Goal: Transaction & Acquisition: Purchase product/service

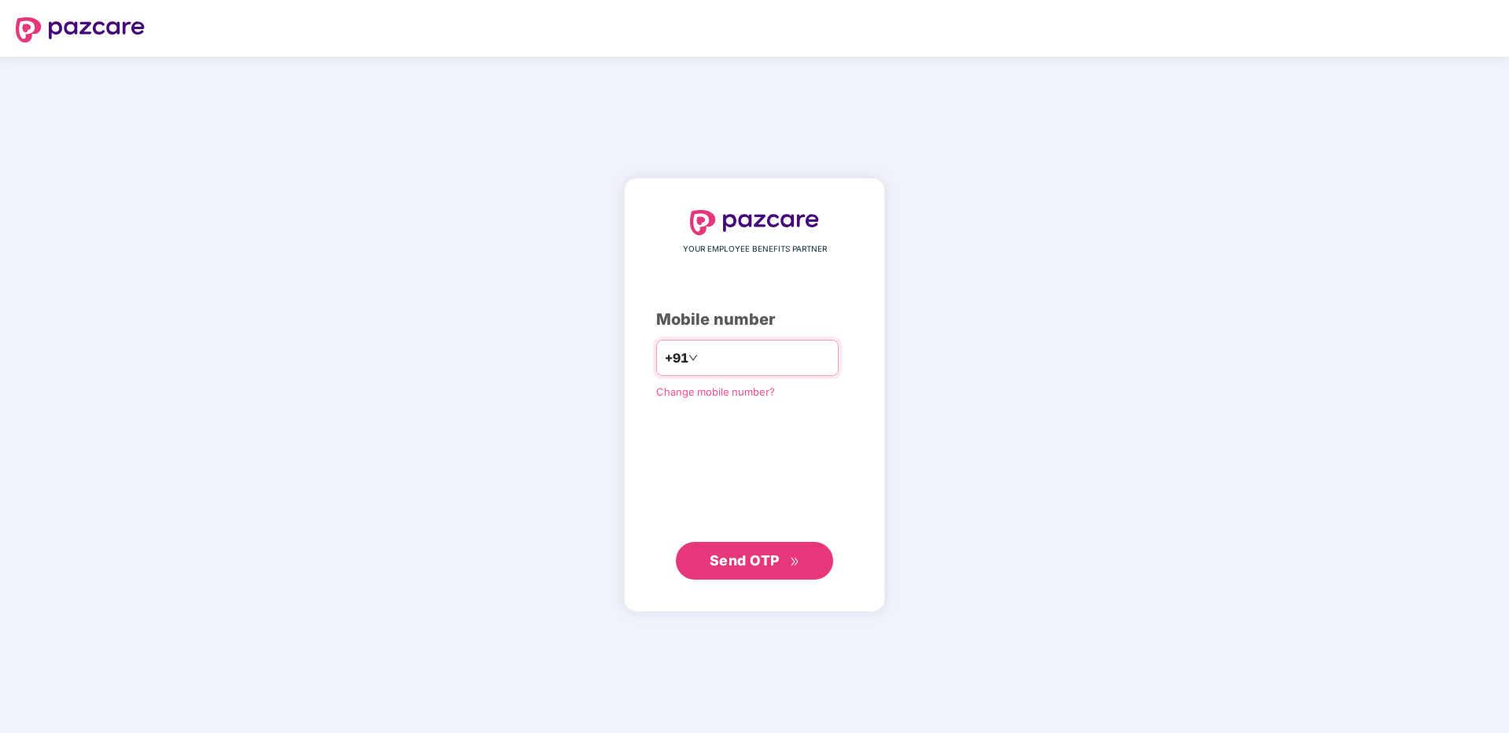
click at [701, 362] on input "number" at bounding box center [765, 357] width 129 height 25
type input "**********"
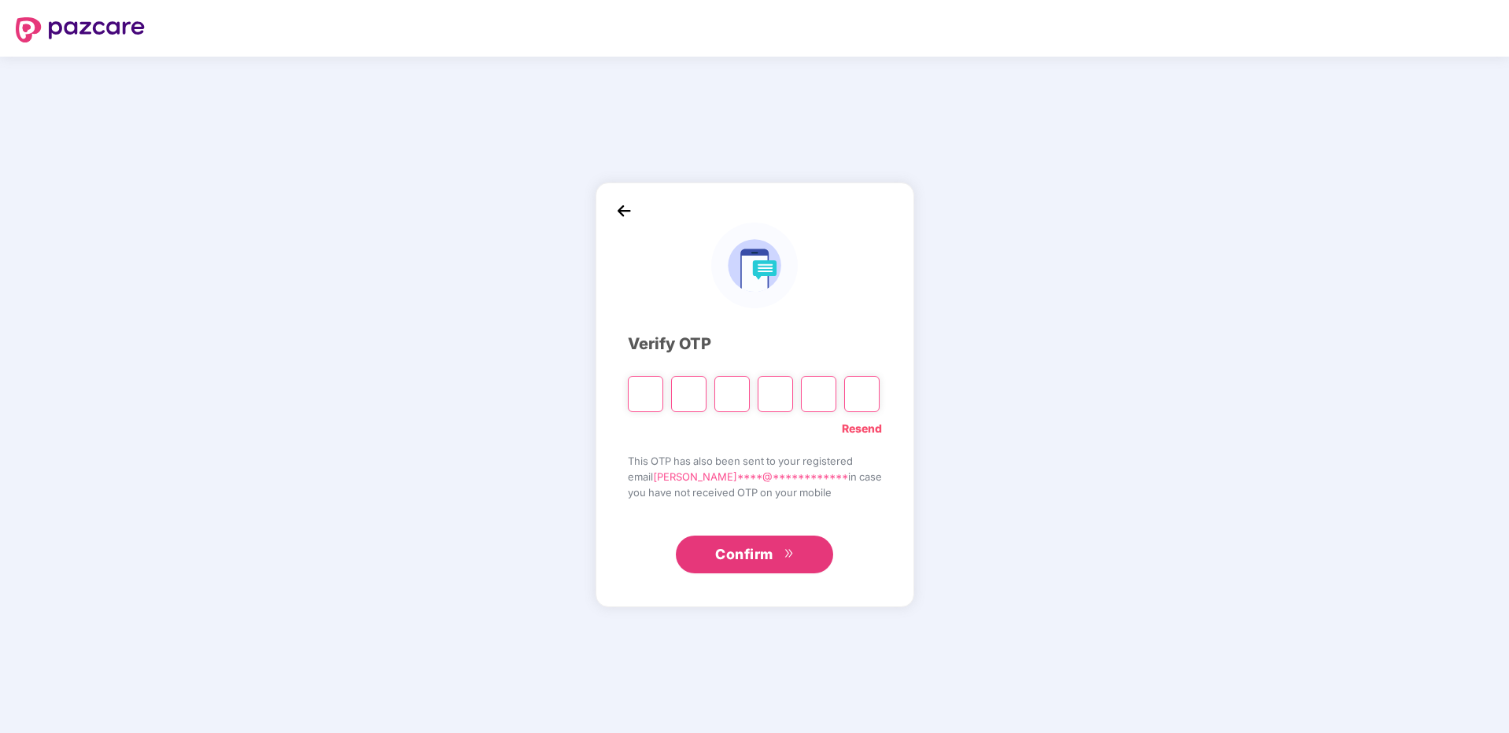
type input "*"
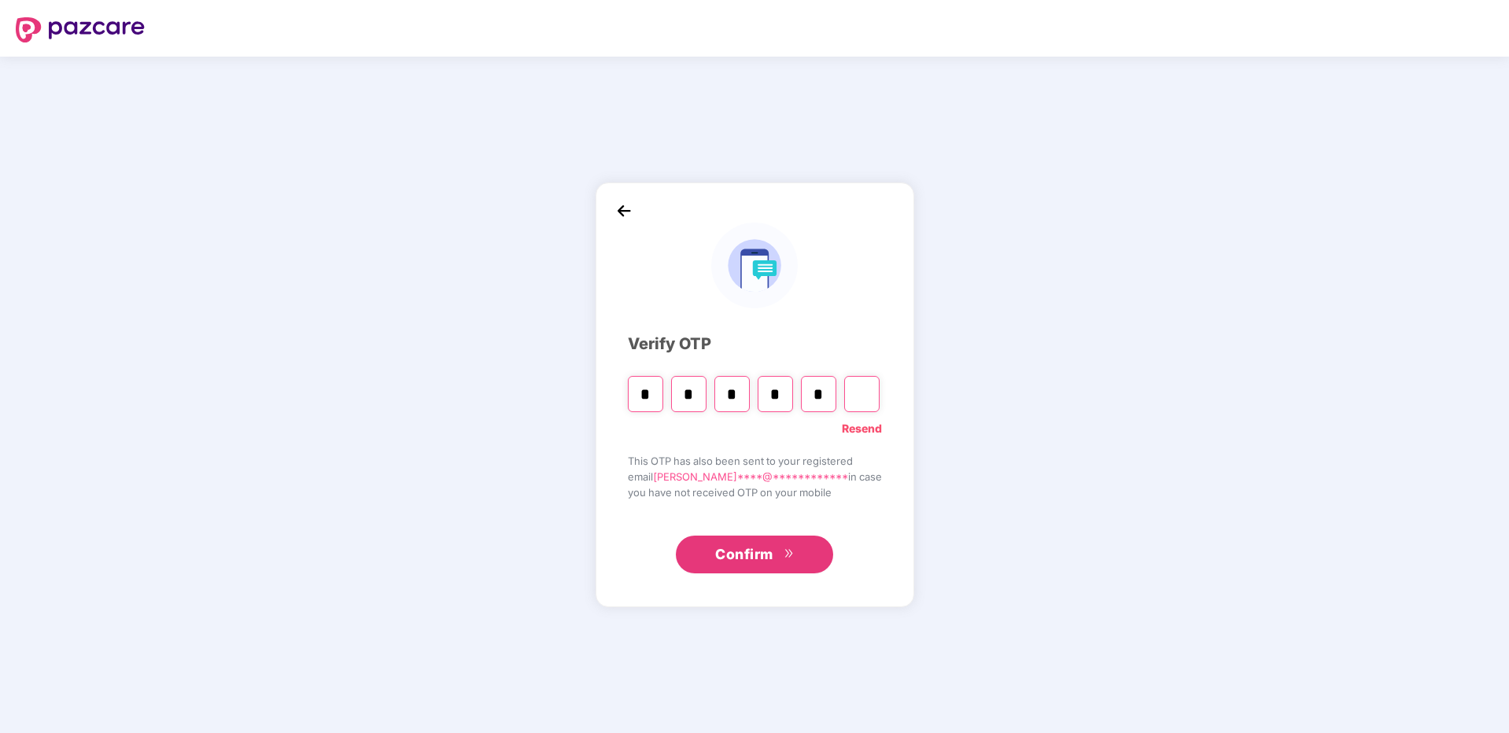
type input "*"
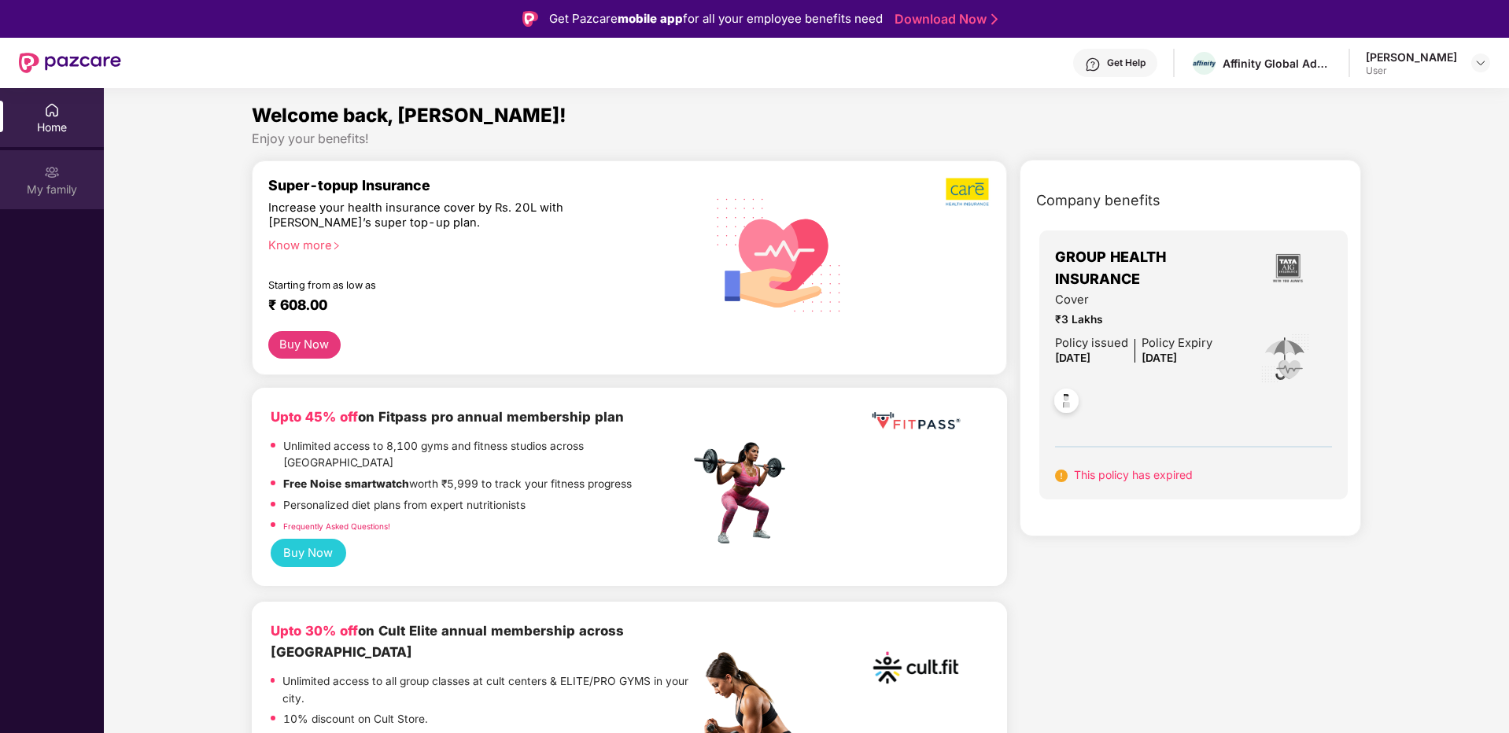
click at [61, 189] on div "My family" at bounding box center [52, 190] width 104 height 16
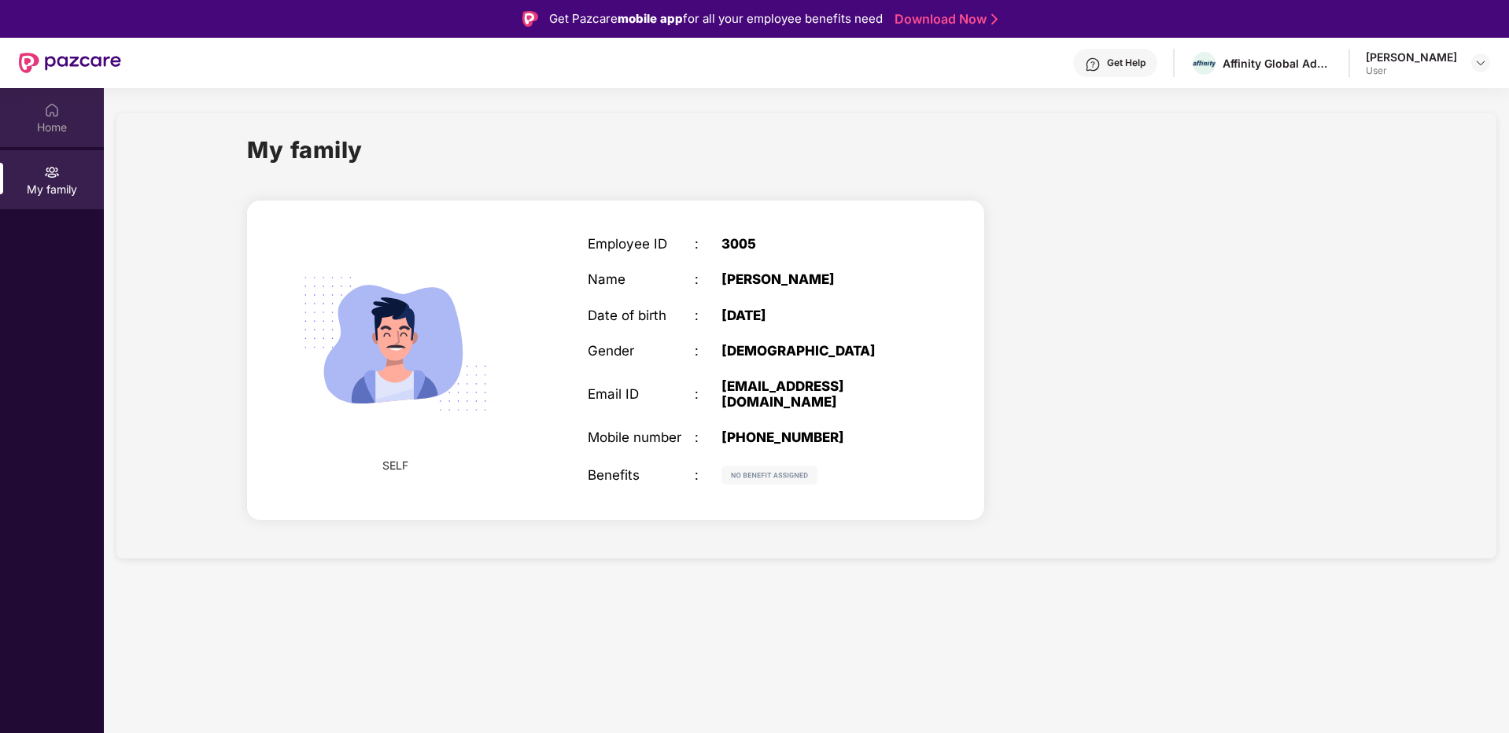
click at [50, 143] on div "Home" at bounding box center [52, 117] width 104 height 59
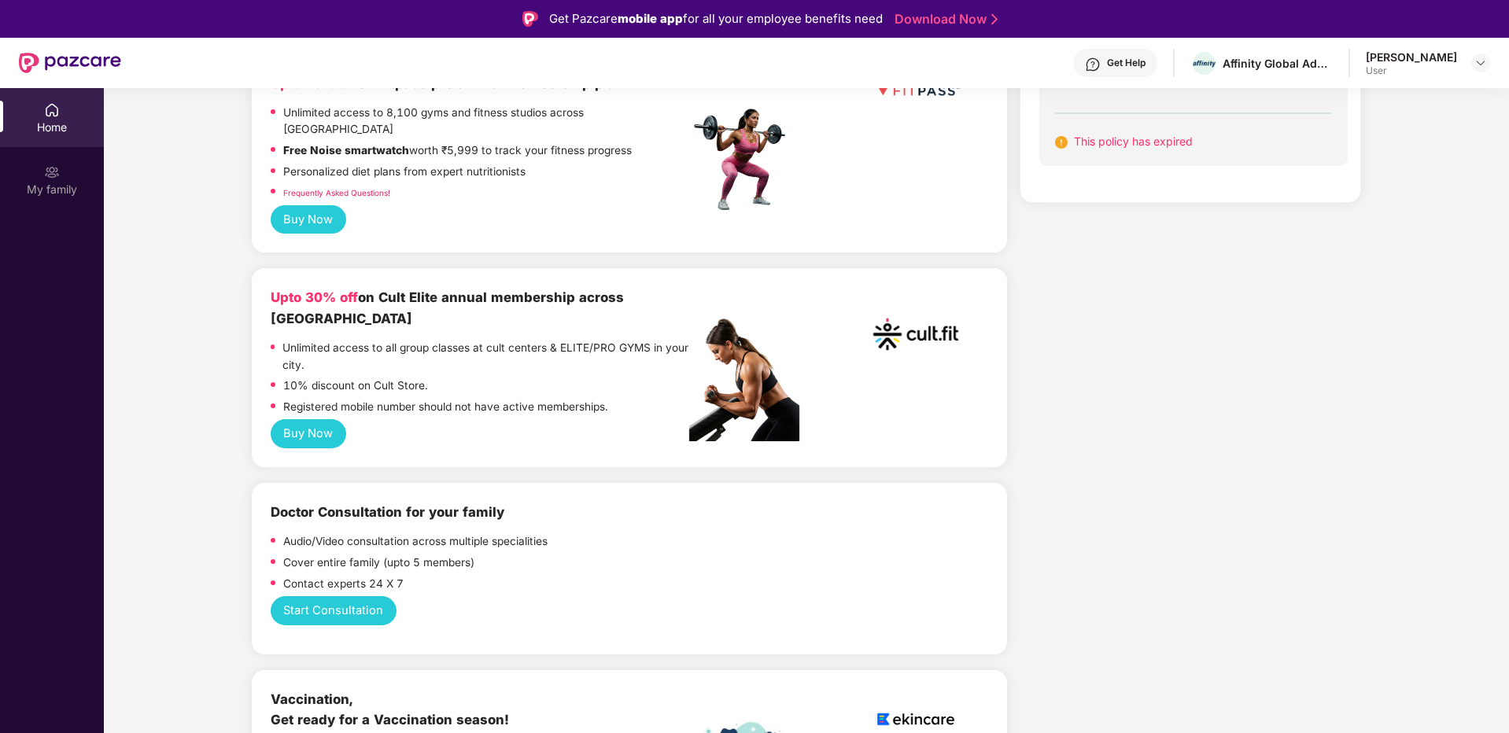
scroll to position [334, 0]
click at [314, 418] on button "Buy Now" at bounding box center [309, 432] width 76 height 29
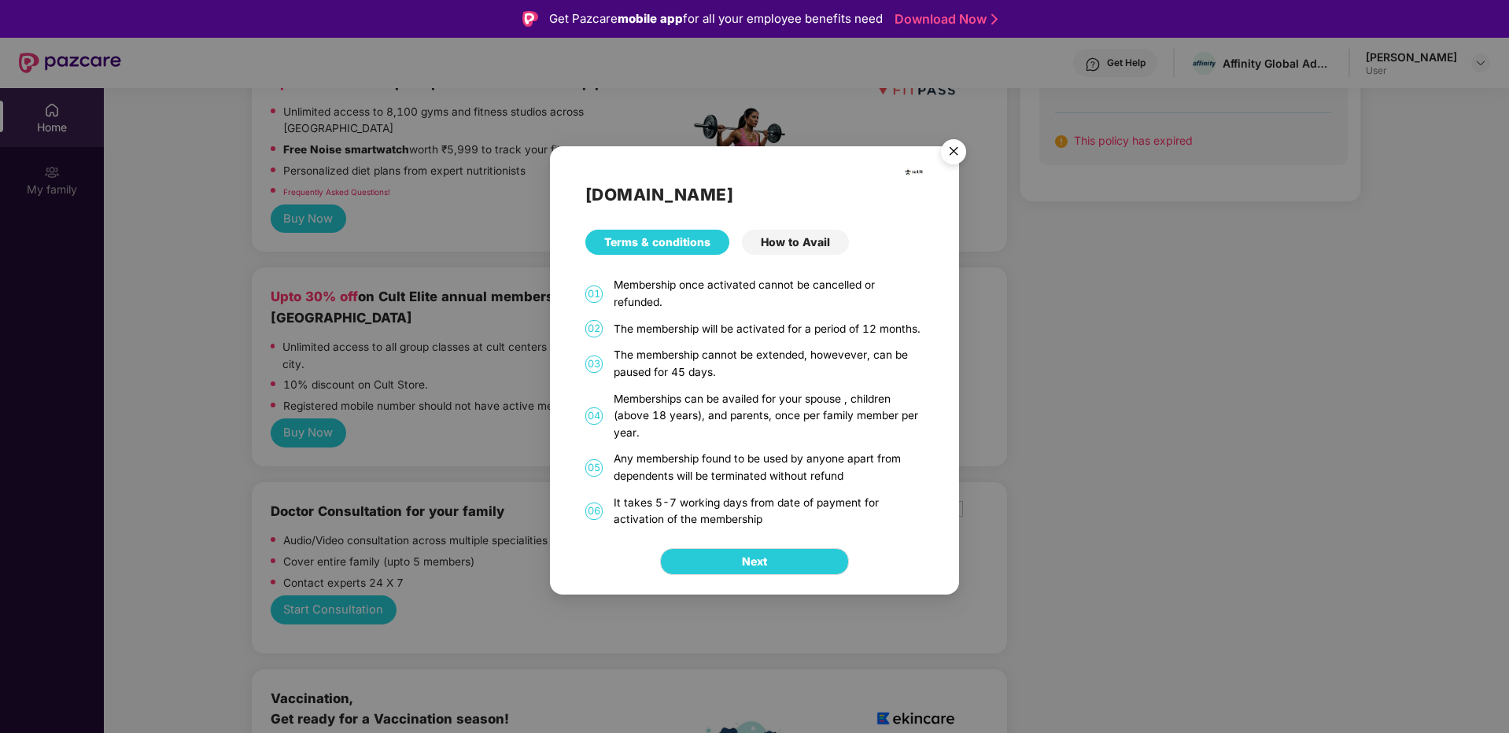
click at [791, 243] on div "How to Avail" at bounding box center [795, 242] width 107 height 25
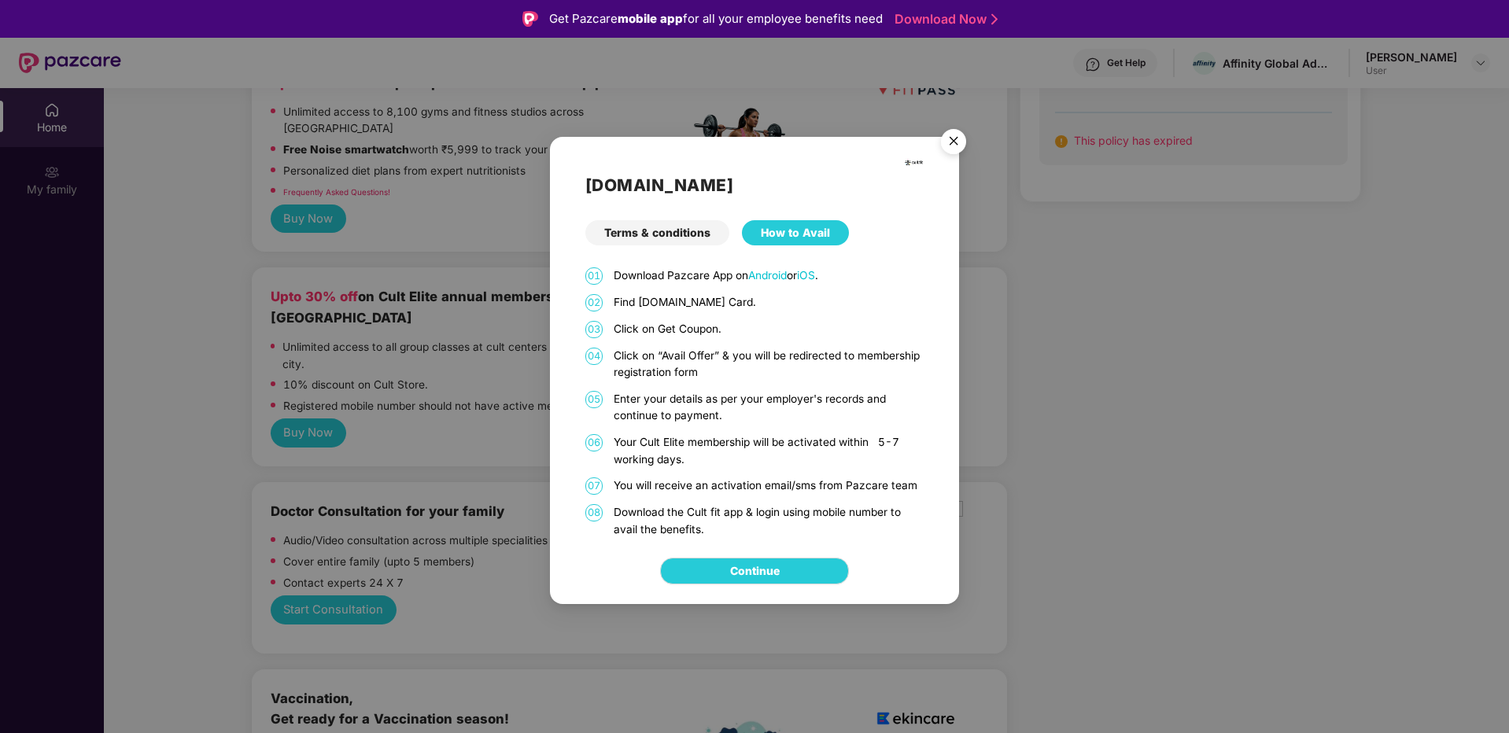
click at [679, 230] on div "Terms & conditions" at bounding box center [657, 232] width 144 height 25
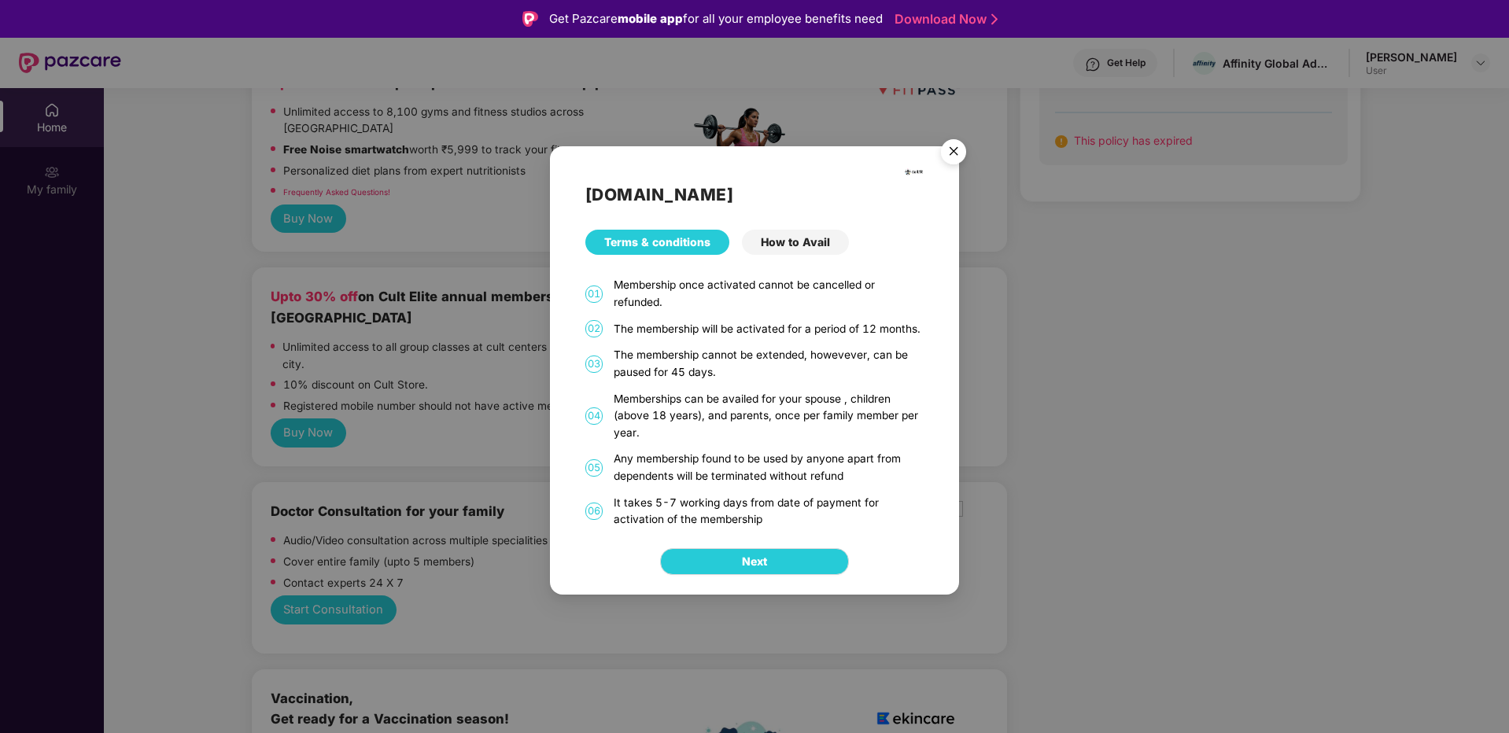
click at [960, 149] on img "Close" at bounding box center [953, 154] width 44 height 44
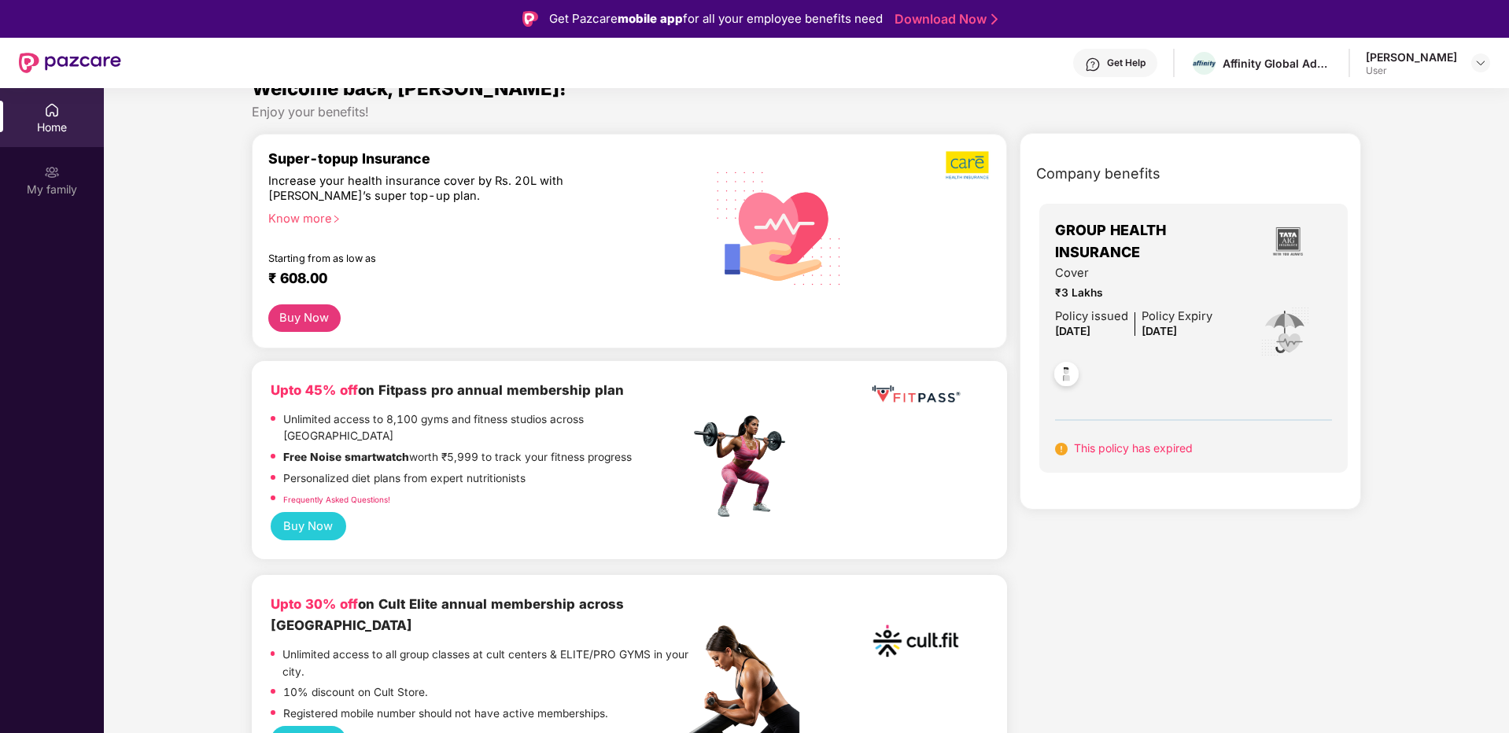
scroll to position [0, 0]
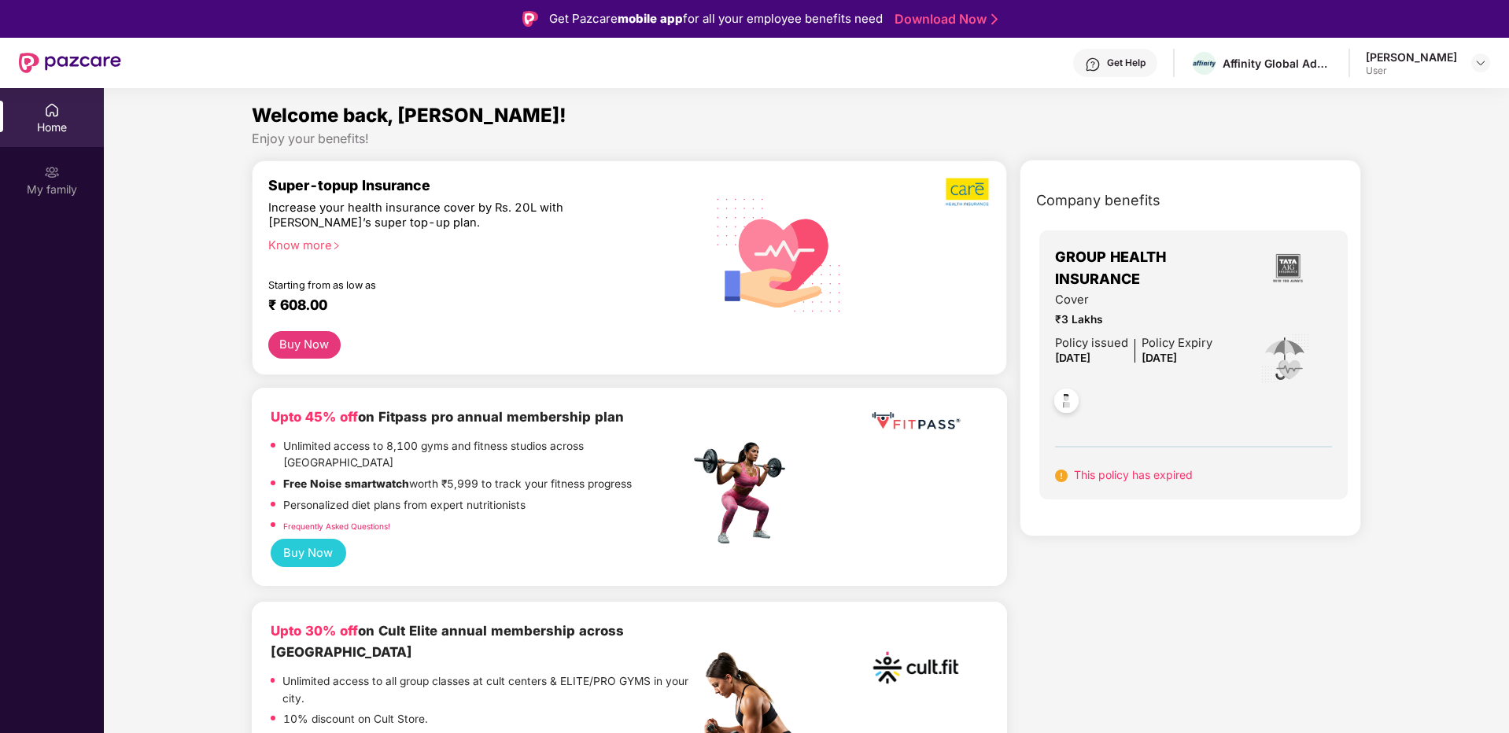
click at [1071, 315] on span "₹3 Lakhs" at bounding box center [1133, 319] width 157 height 17
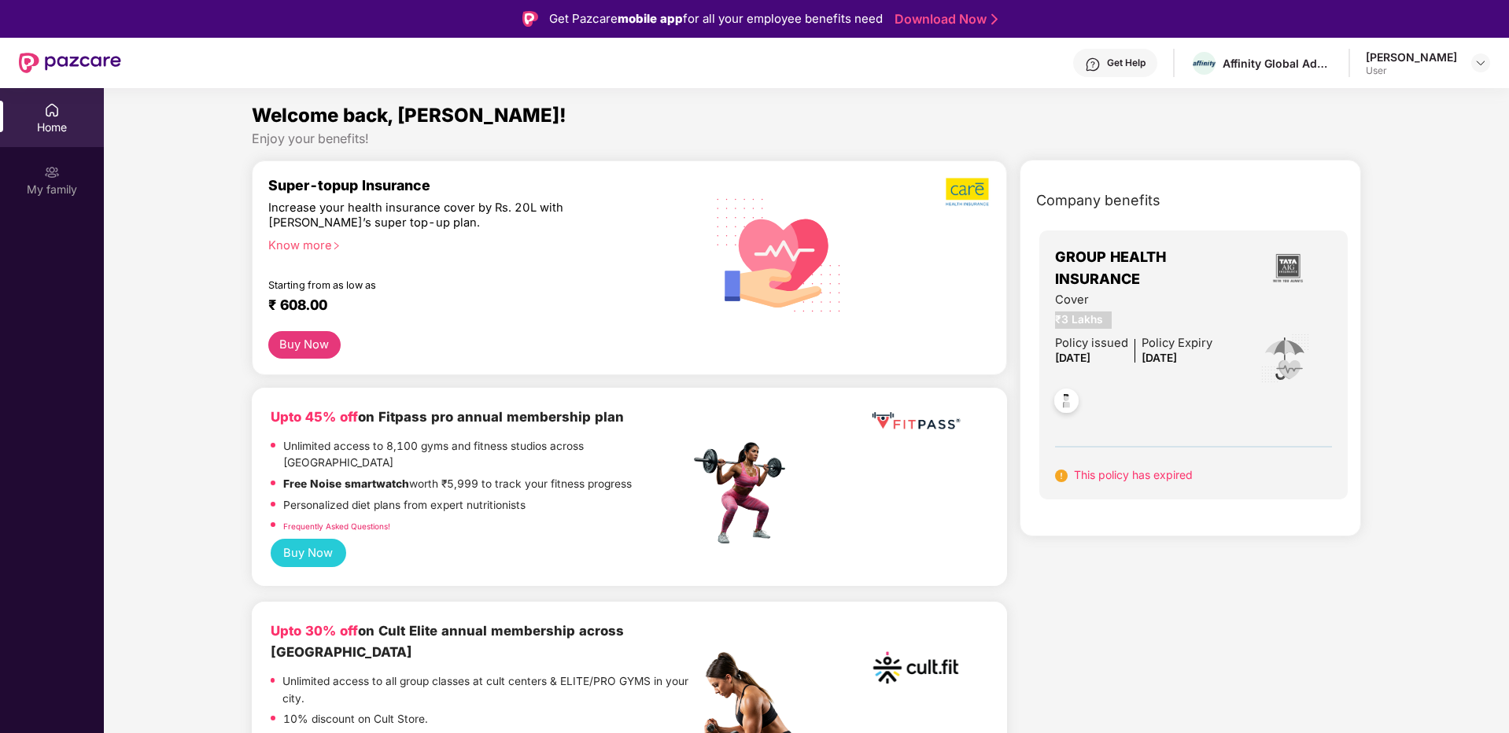
click at [1071, 315] on span "₹3 Lakhs" at bounding box center [1133, 319] width 157 height 17
click at [1078, 348] on div "Policy issued [DATE]" at bounding box center [1091, 351] width 73 height 34
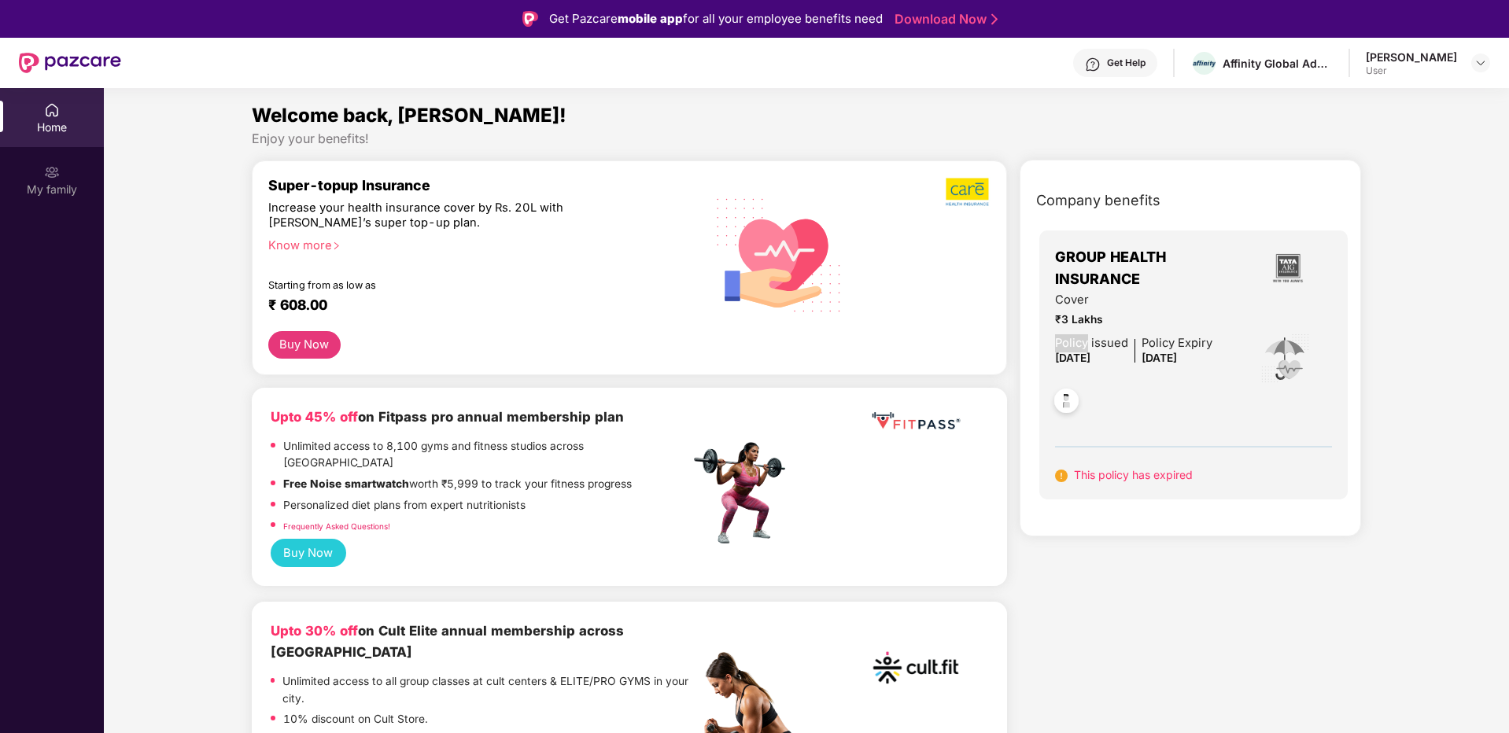
click at [1078, 348] on div "Policy issued [DATE]" at bounding box center [1091, 351] width 73 height 34
click at [1089, 318] on span "₹3 Lakhs" at bounding box center [1133, 319] width 157 height 17
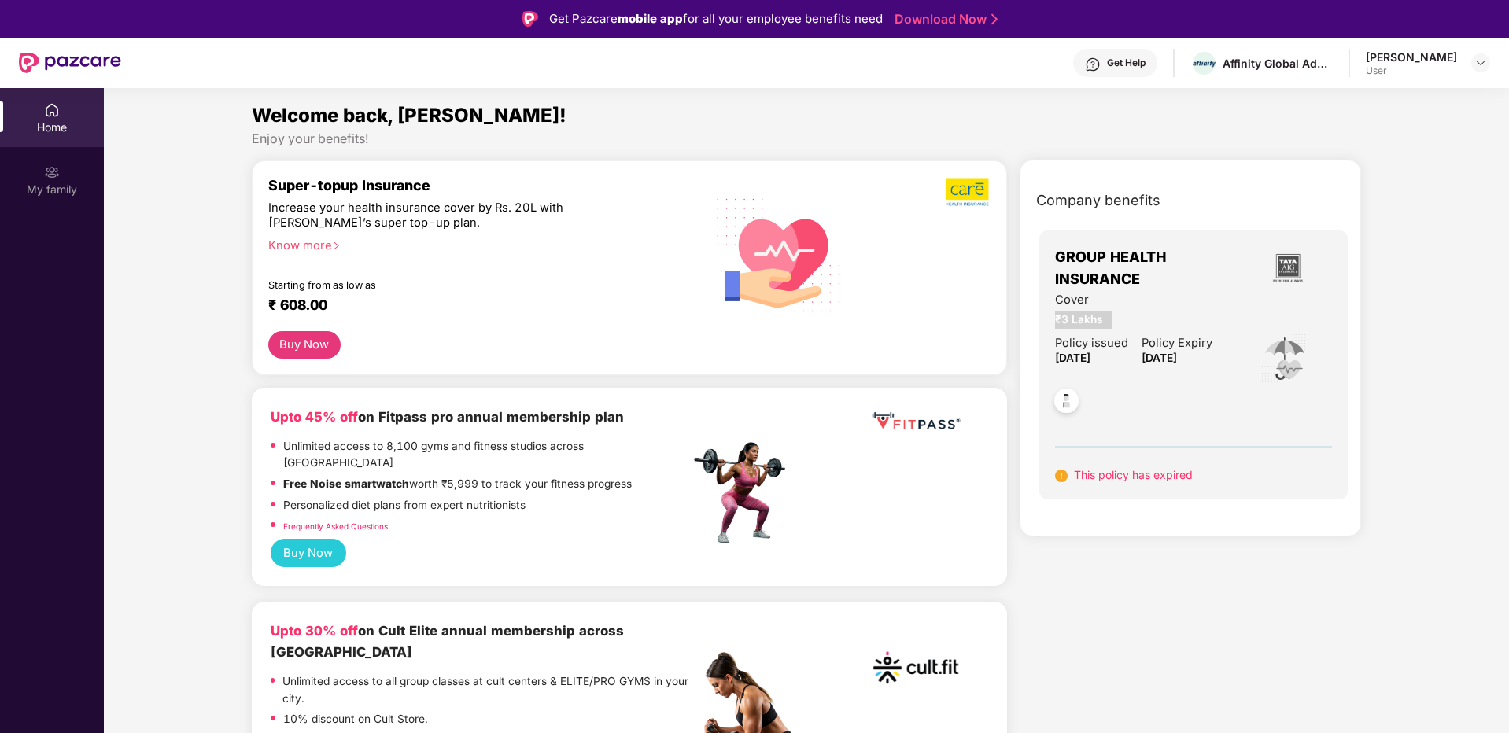
click at [1089, 318] on span "₹3 Lakhs" at bounding box center [1133, 319] width 157 height 17
click at [825, 22] on div "Get Pazcare mobile app for all your employee benefits need" at bounding box center [716, 18] width 334 height 19
click at [812, 73] on div "Get Help Affinity Global Advertising Private Limited [PERSON_NAME] User" at bounding box center [805, 63] width 1369 height 50
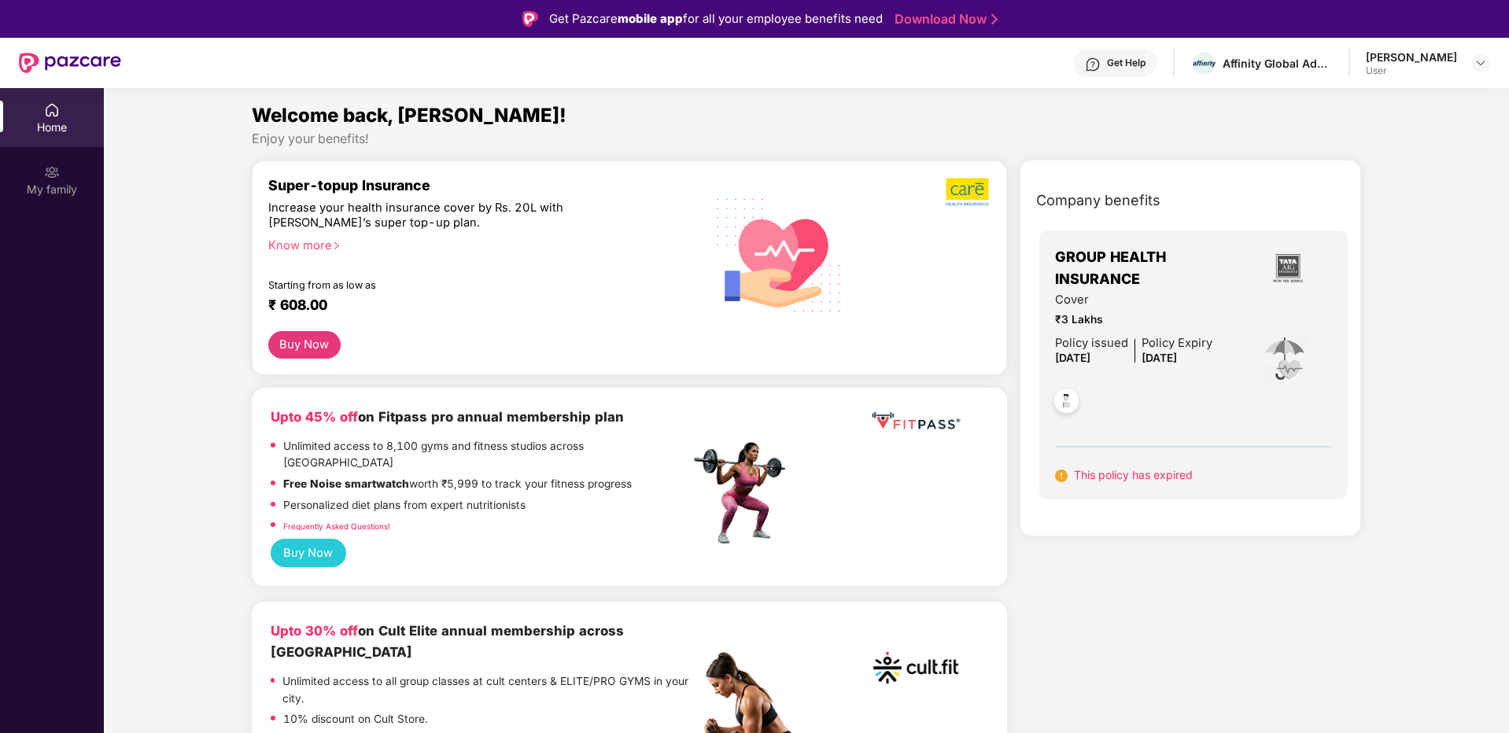
click at [1171, 481] on div "This policy has expired" at bounding box center [1124, 474] width 138 height 17
click at [1171, 406] on div at bounding box center [1133, 398] width 157 height 58
click at [1065, 403] on img at bounding box center [1066, 403] width 39 height 39
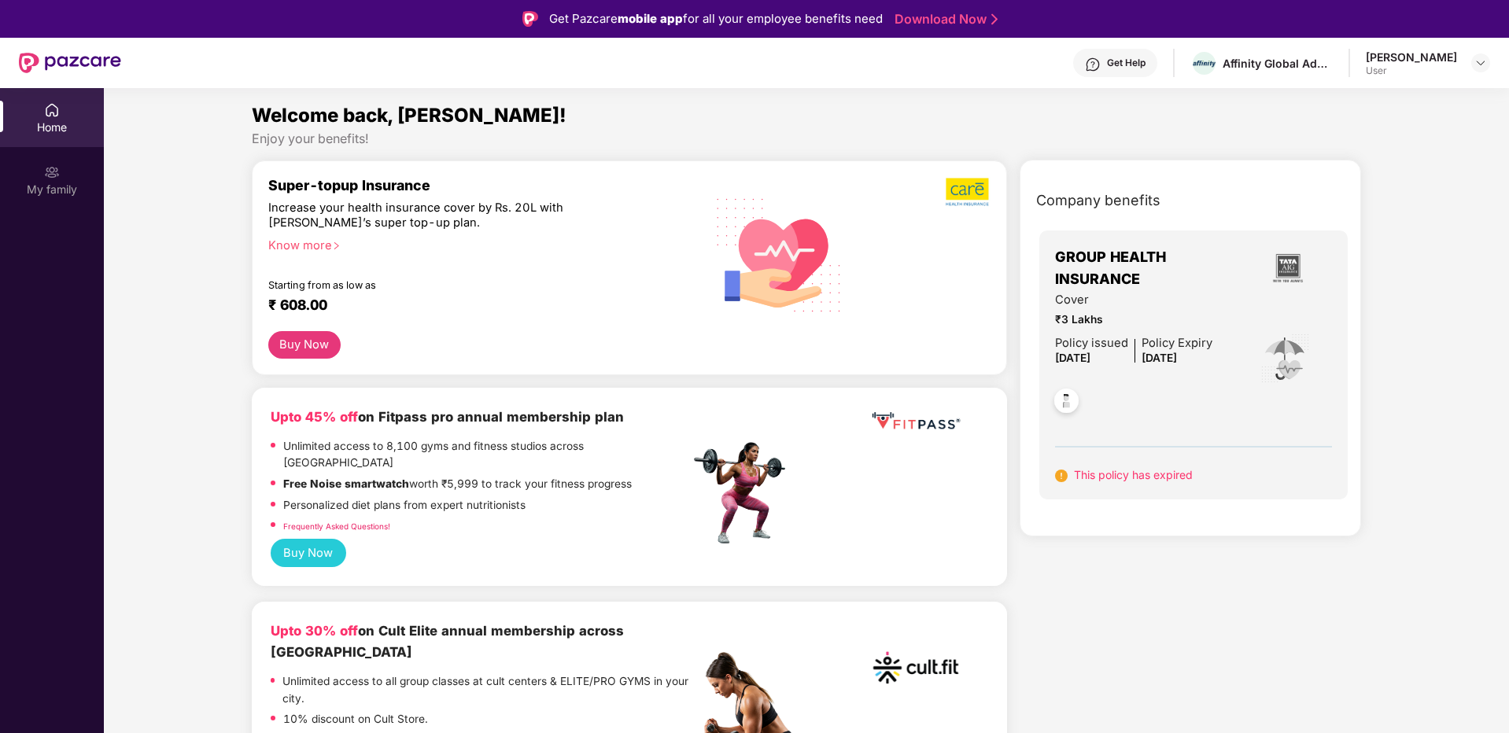
click at [1080, 358] on span "[DATE]" at bounding box center [1072, 358] width 35 height 13
click at [1118, 385] on div at bounding box center [1133, 398] width 157 height 58
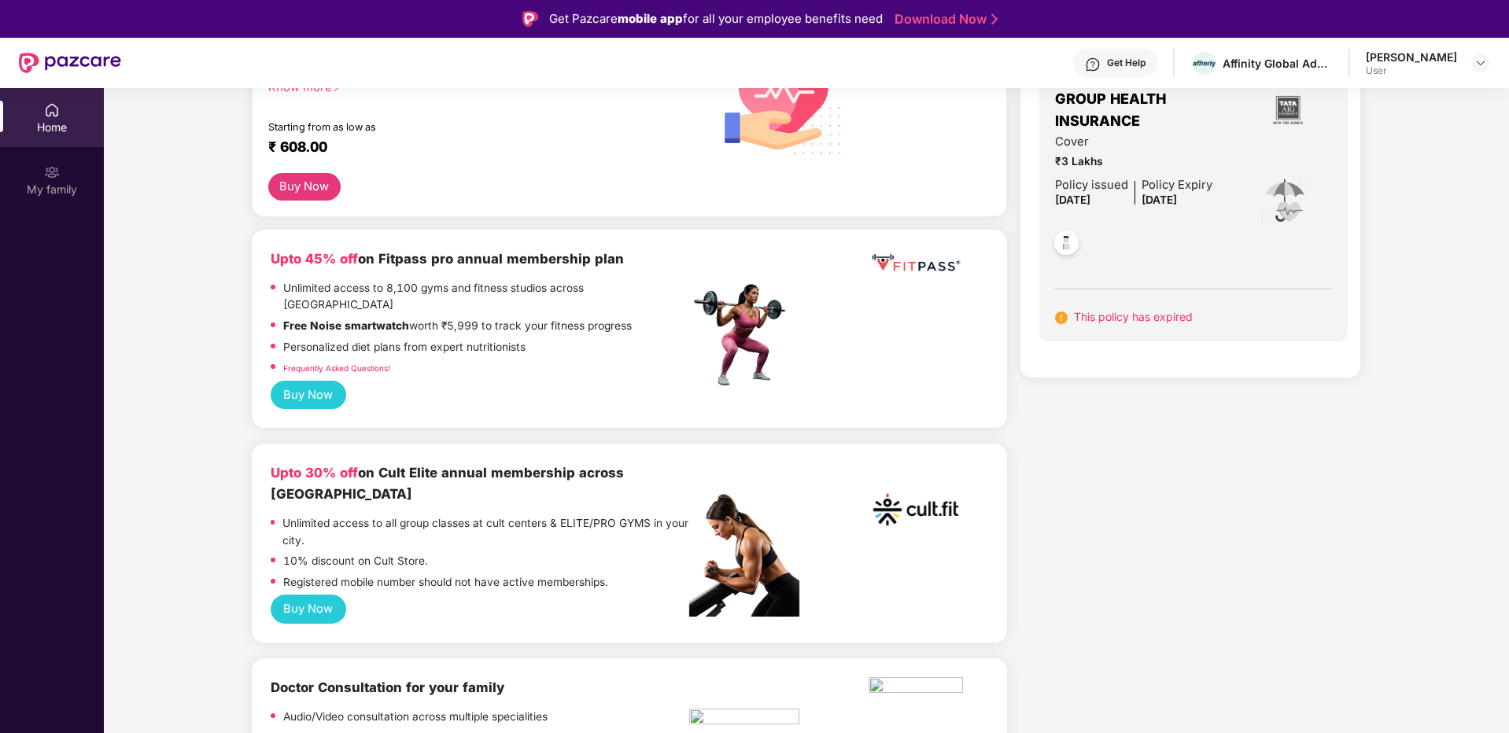
scroll to position [93, 0]
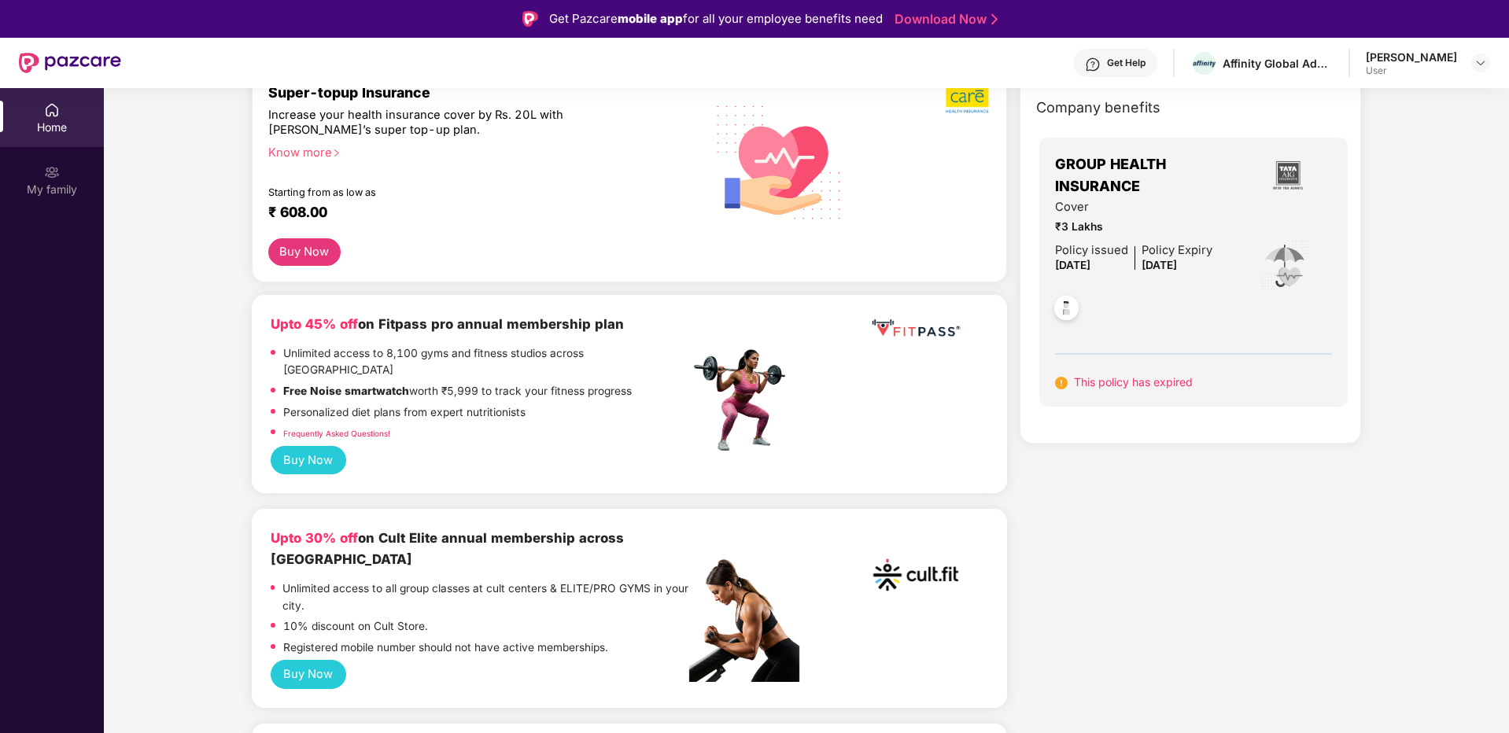
click at [310, 446] on button "Buy Now" at bounding box center [309, 460] width 76 height 29
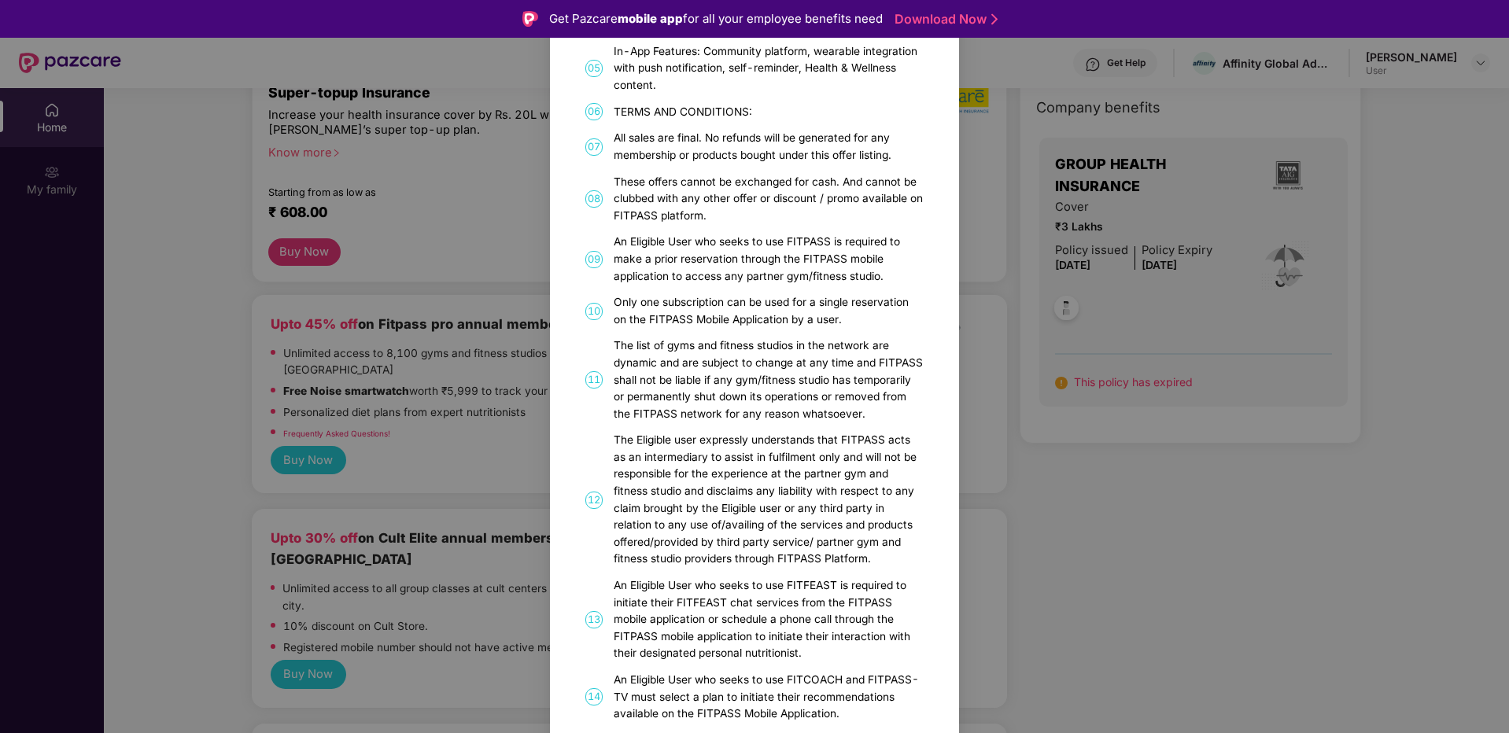
scroll to position [0, 0]
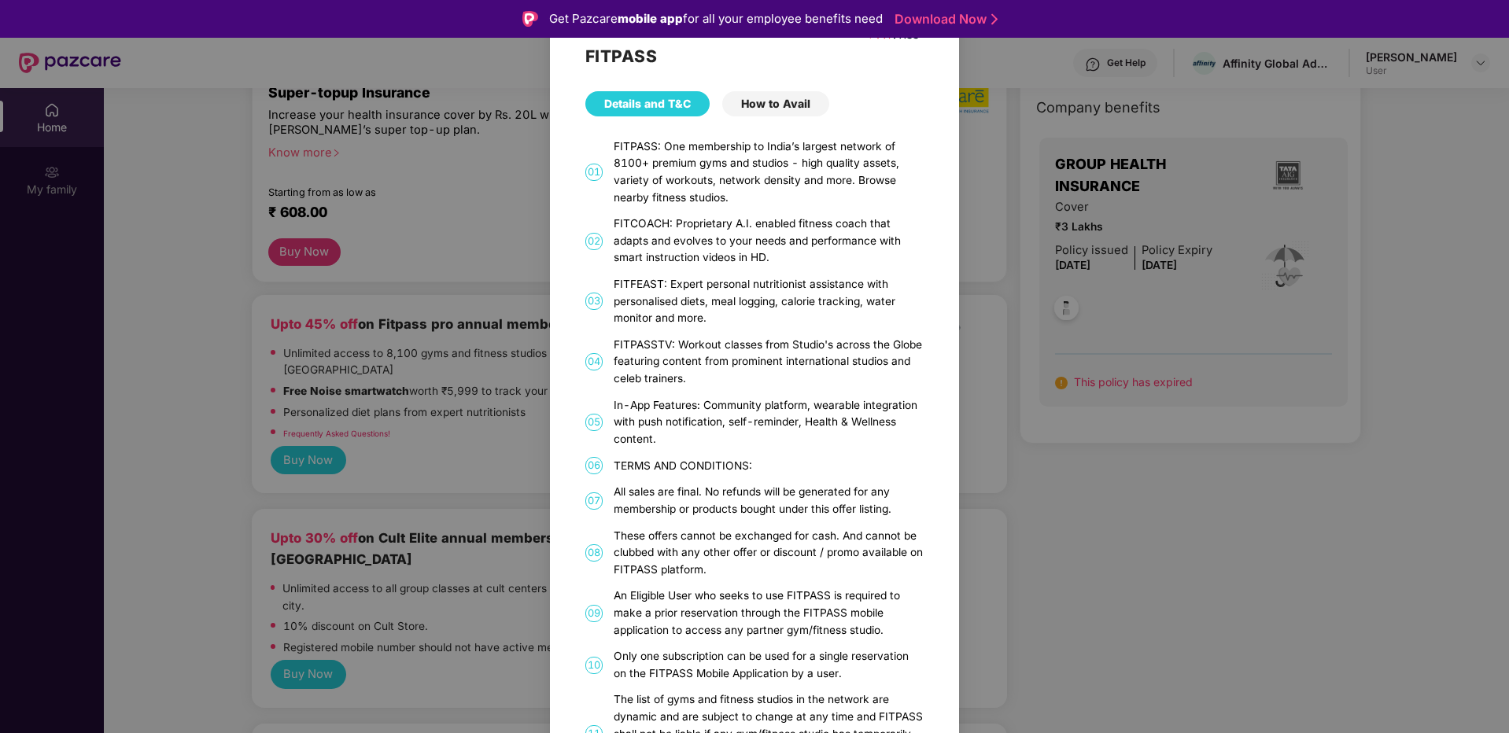
click at [536, 459] on div "FITPASS Details and T&C How to Avail 01 FITPASS: One membership to India’s larg…" at bounding box center [754, 366] width 1509 height 733
